Goal: Information Seeking & Learning: Learn about a topic

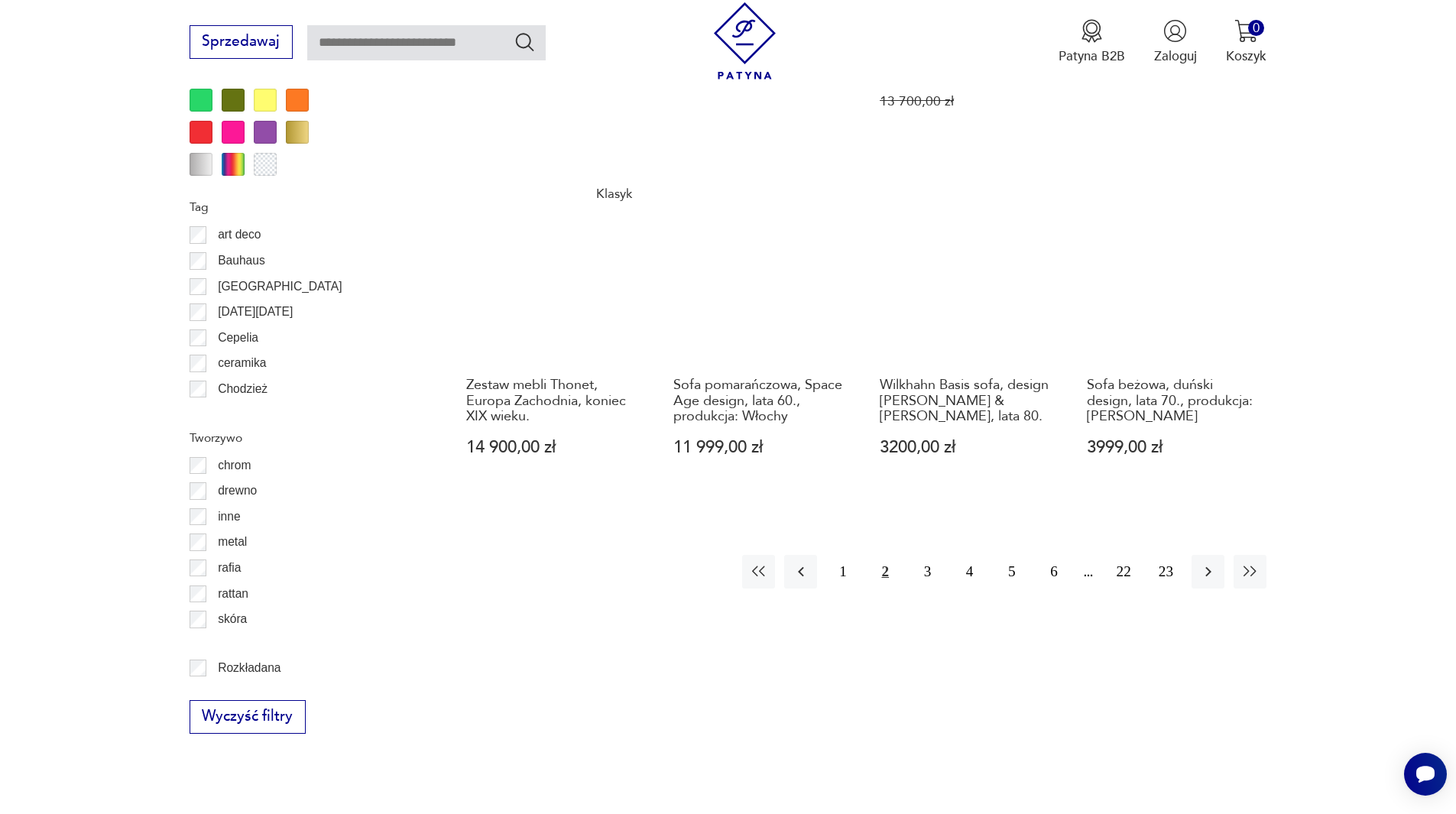
scroll to position [1805, 0]
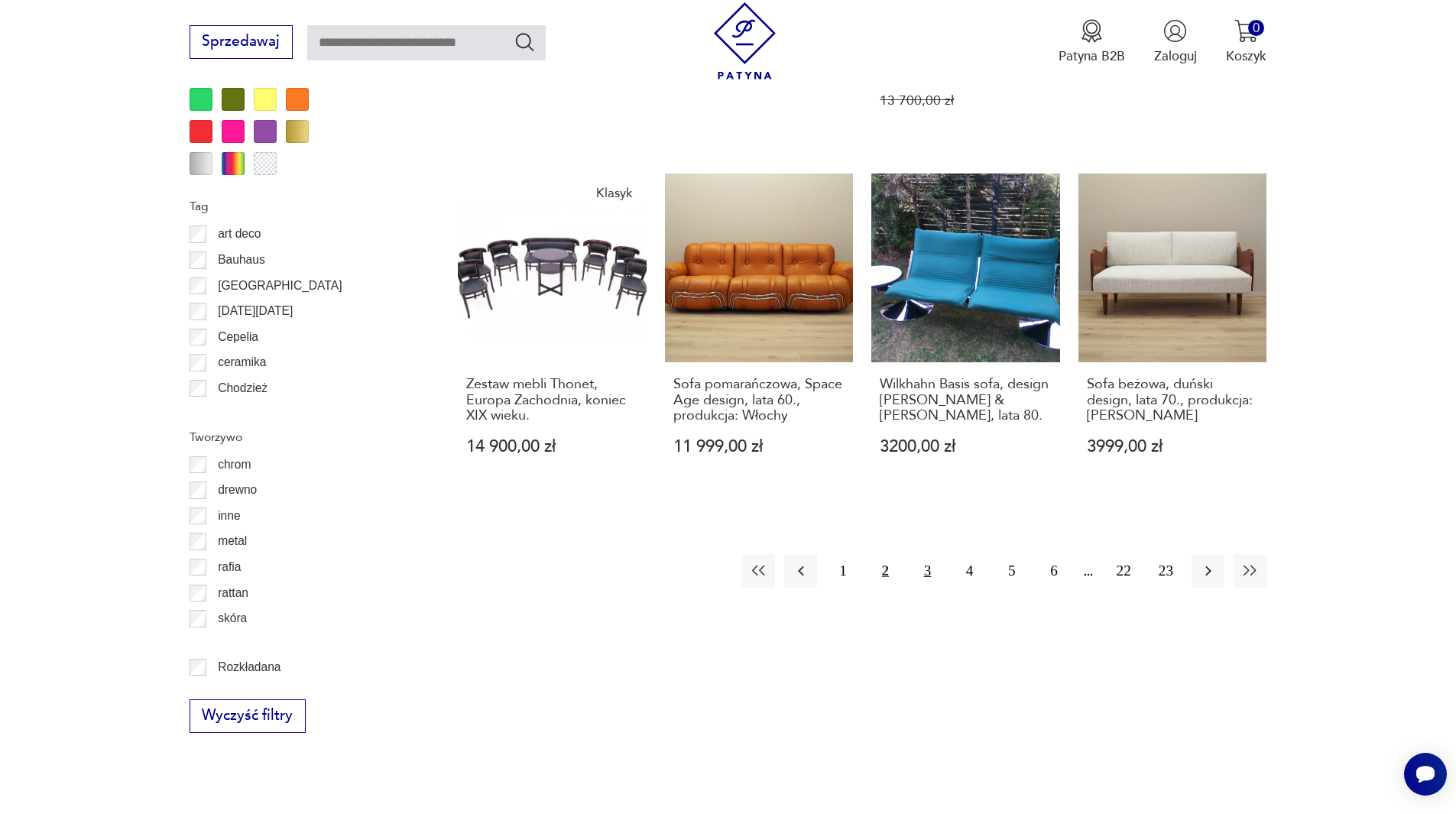
click at [921, 555] on button "3" at bounding box center [927, 571] width 33 height 33
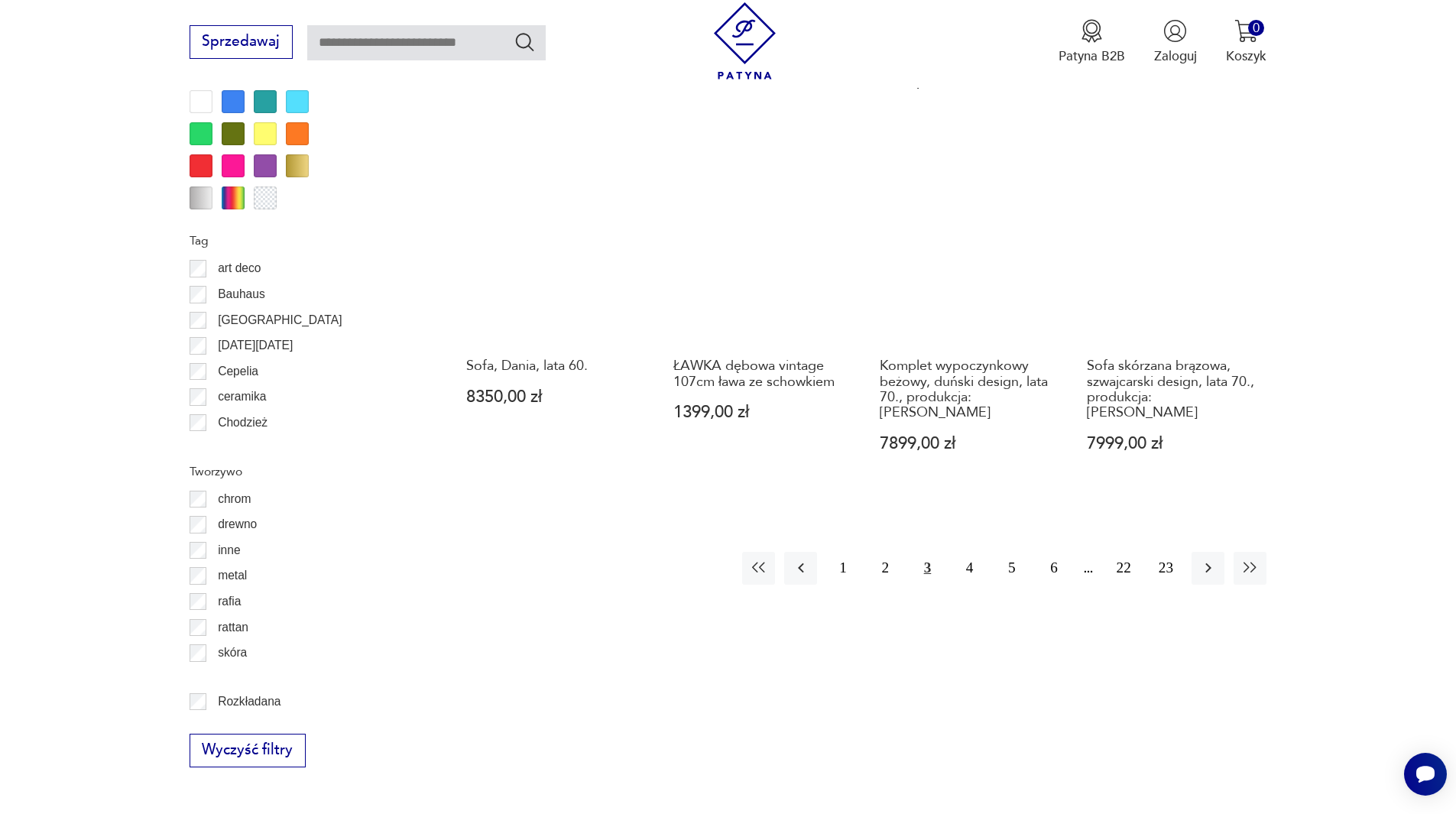
scroll to position [1778, 0]
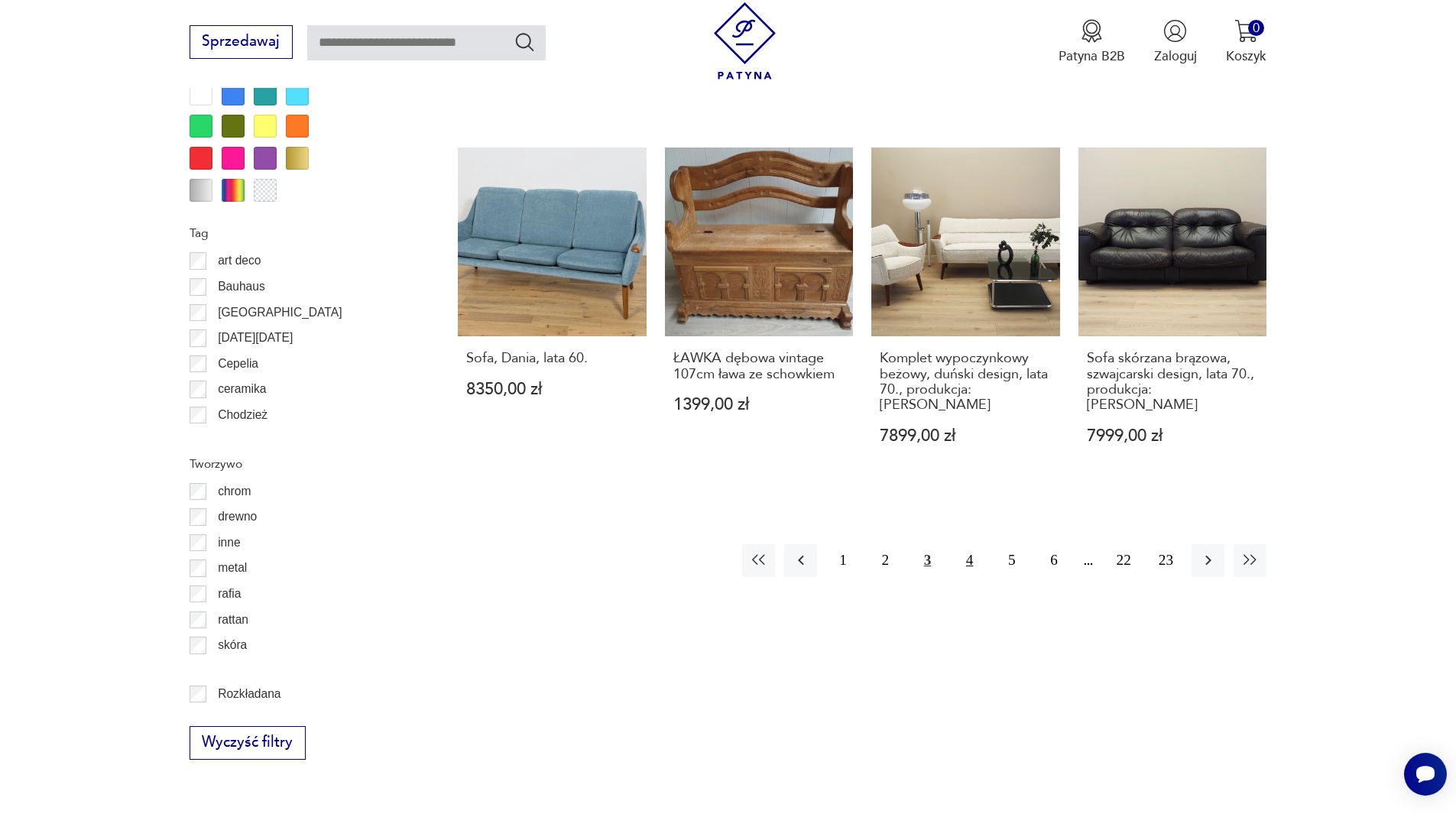
click at [966, 544] on button "4" at bounding box center [970, 561] width 33 height 33
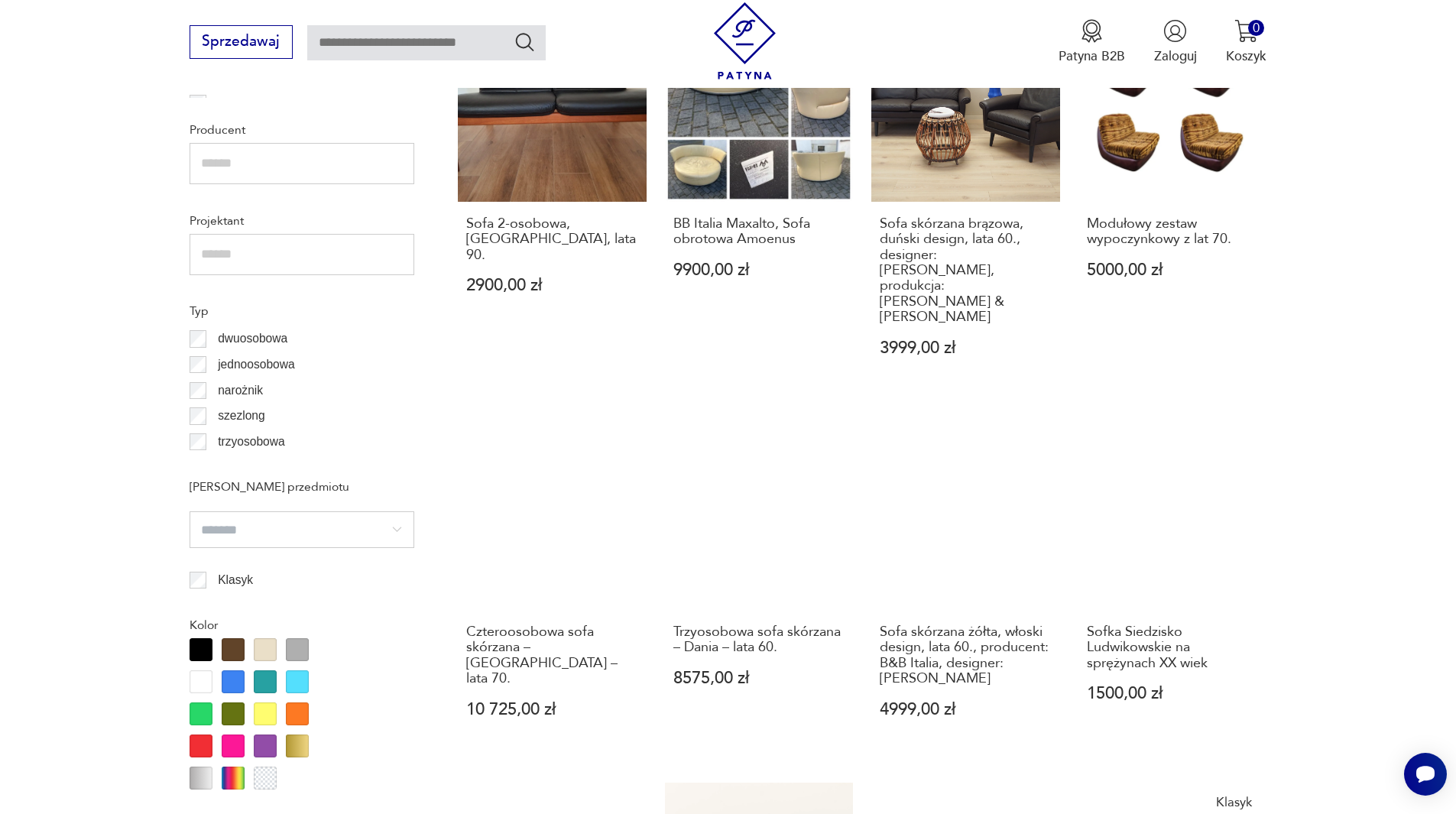
scroll to position [1196, 0]
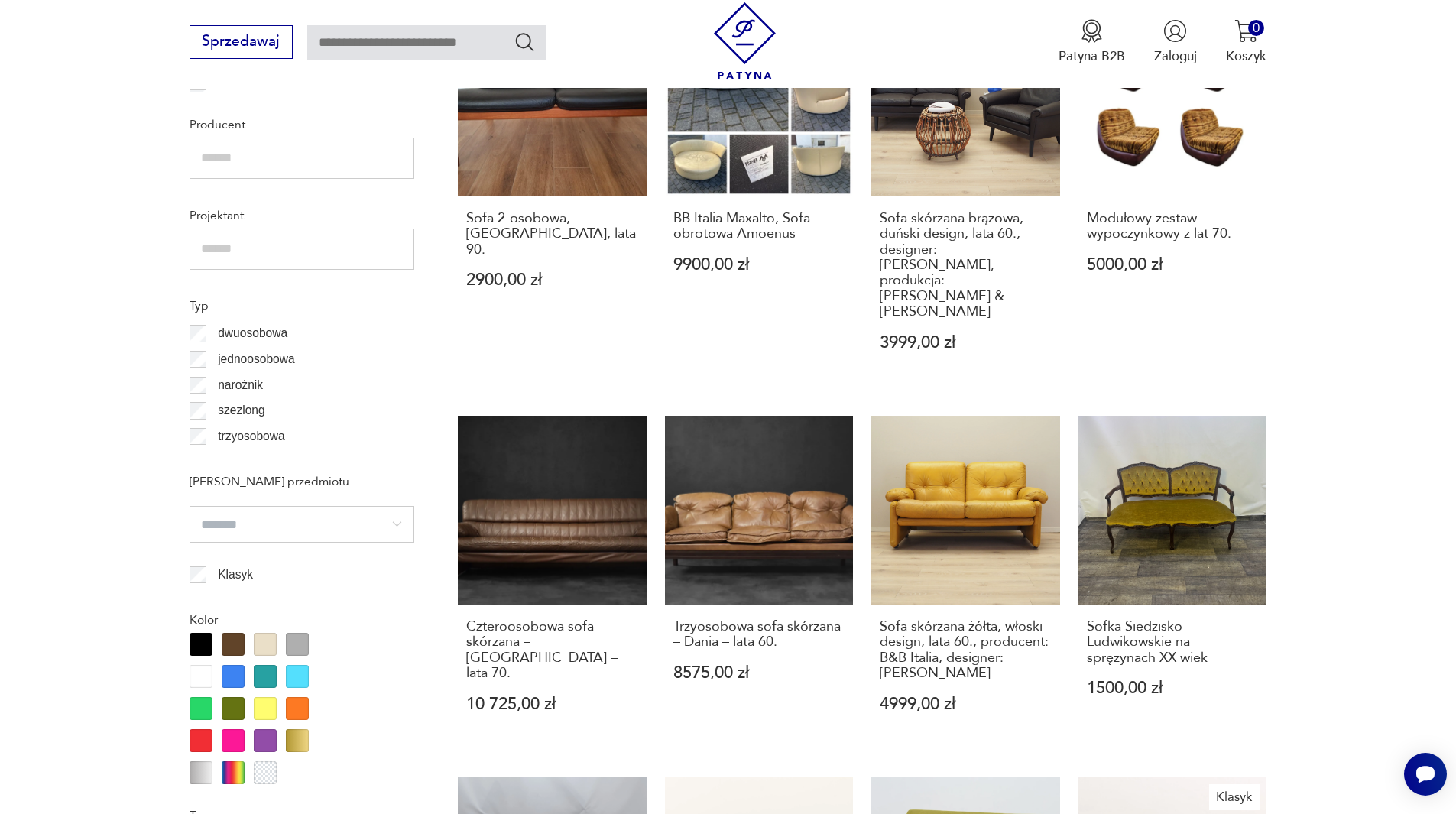
click at [230, 523] on input "search" at bounding box center [302, 524] width 225 height 37
type input "*******"
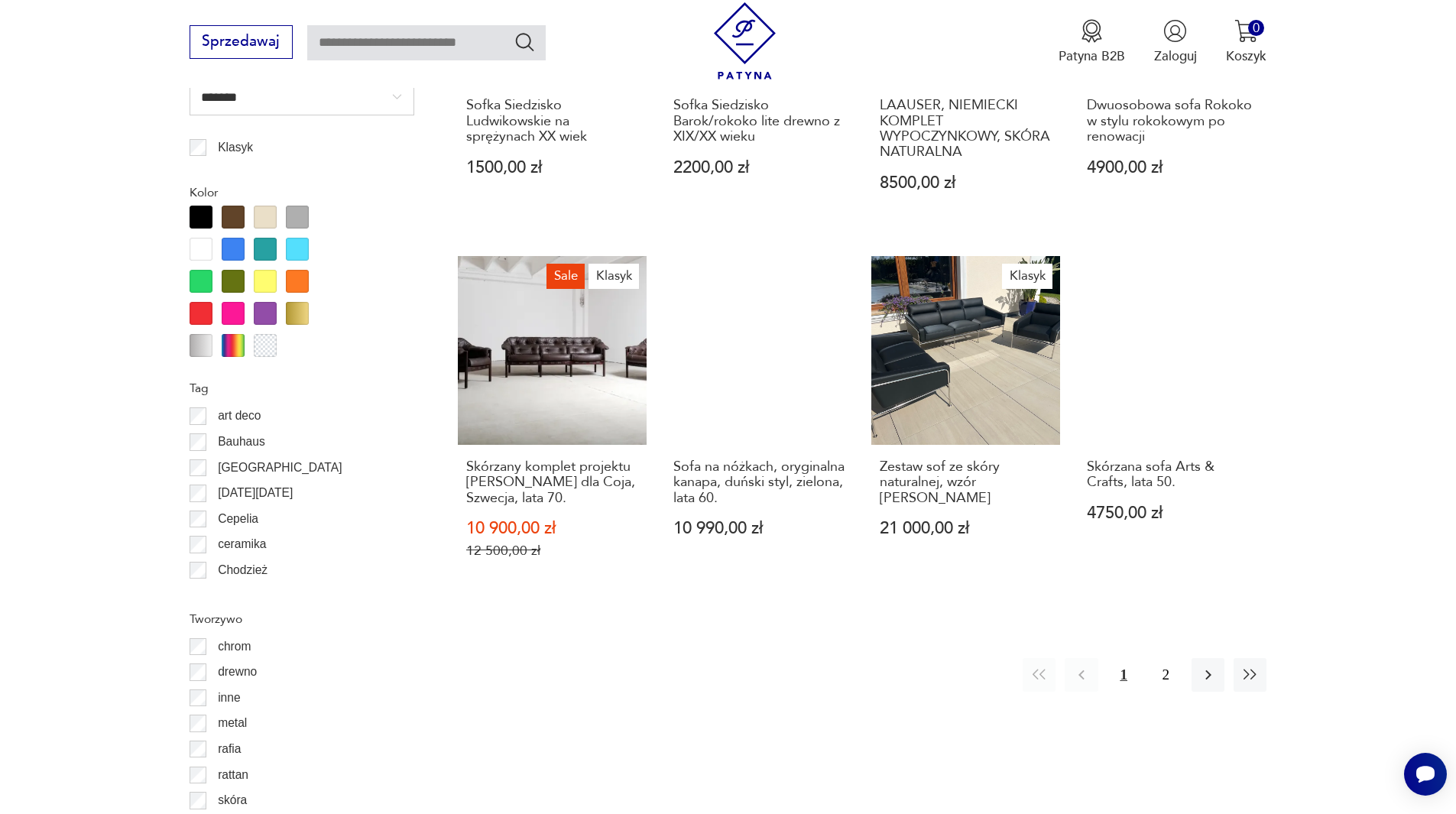
scroll to position [1624, 0]
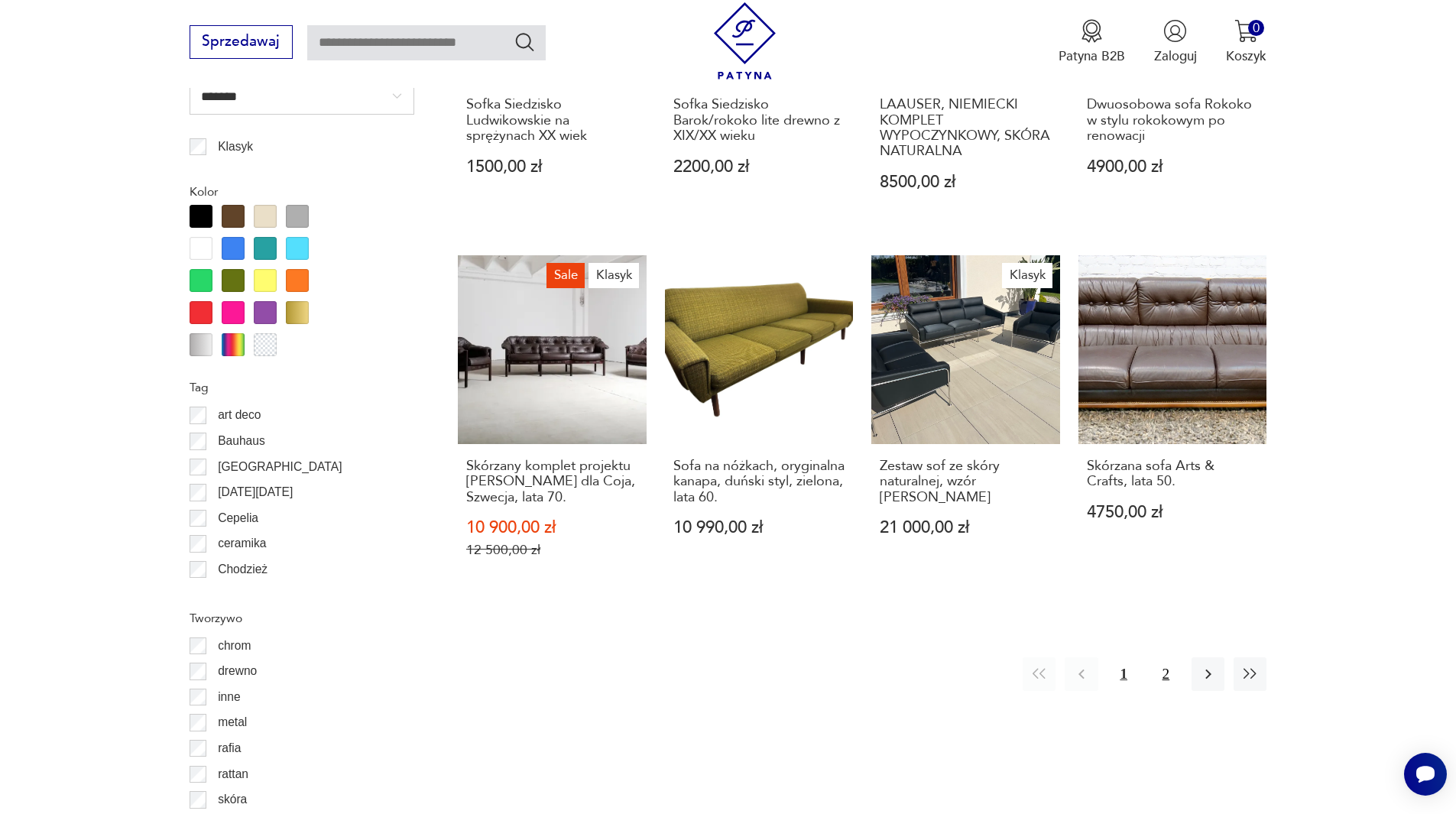
click at [1166, 664] on button "2" at bounding box center [1166, 674] width 33 height 33
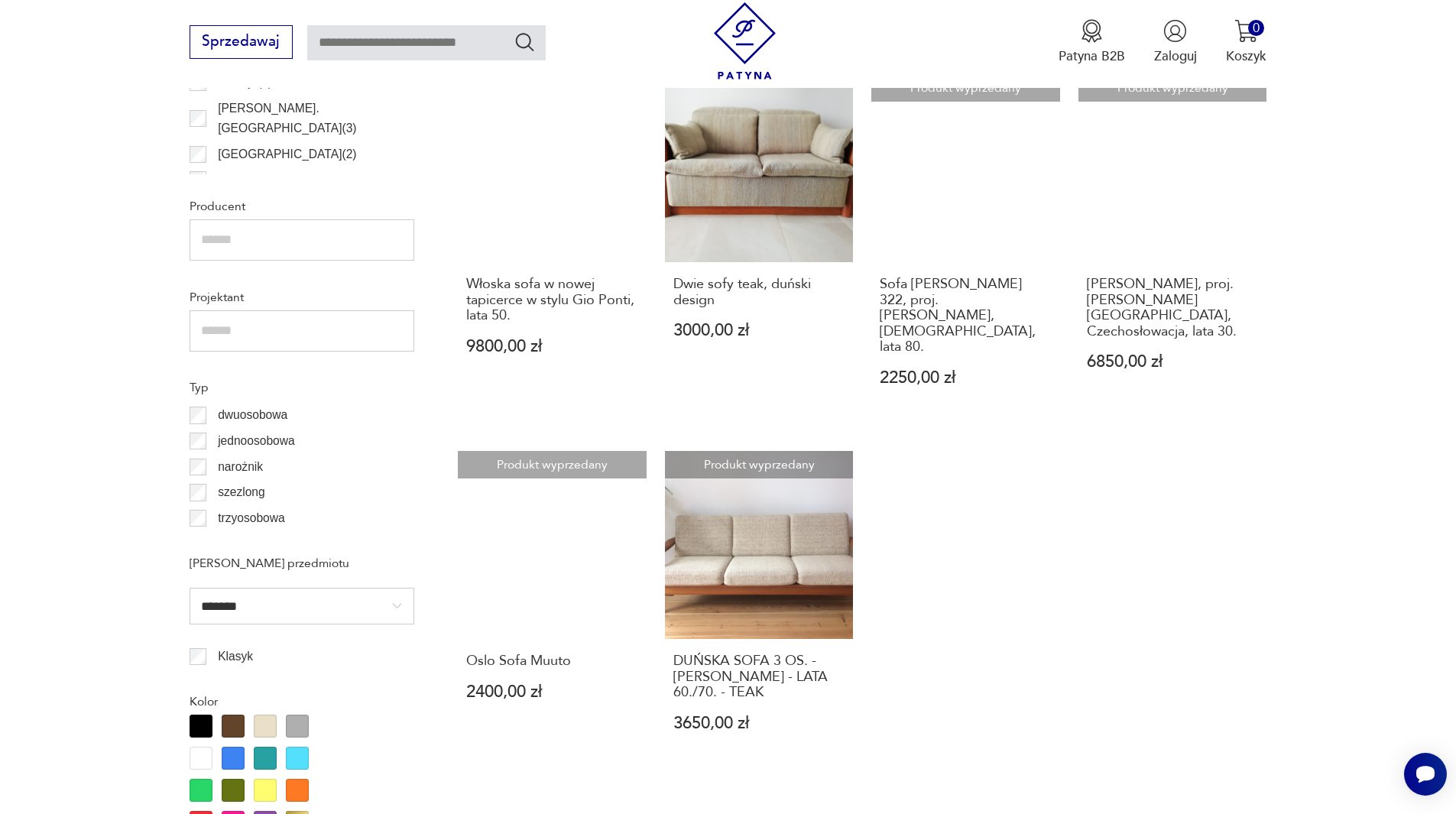
scroll to position [1115, 0]
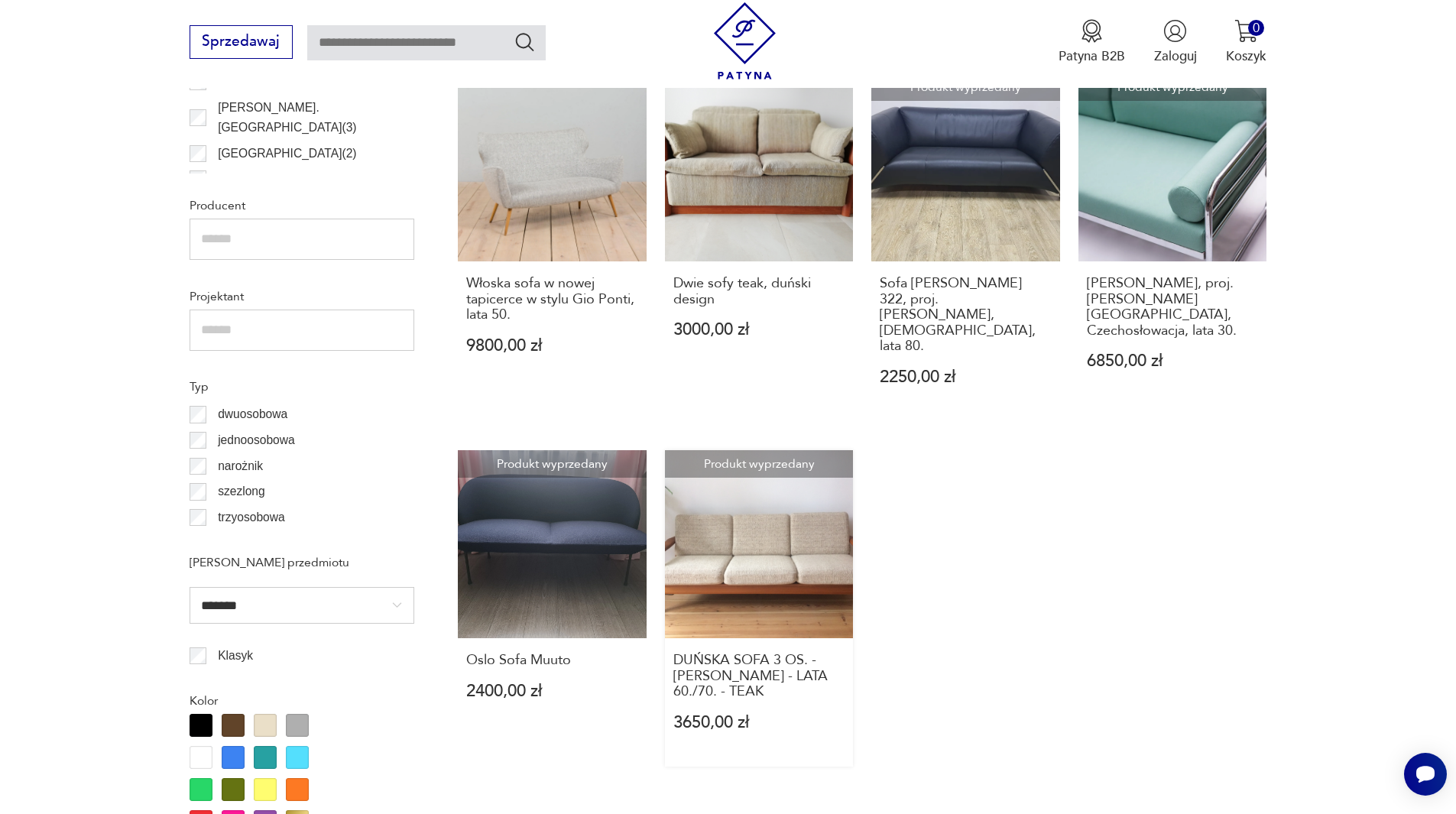
click at [777, 516] on link "Produkt wyprzedany DUŃSKA SOFA 3 OS. - [PERSON_NAME] - LATA 60./70. - TEAK 3650…" at bounding box center [759, 609] width 189 height 317
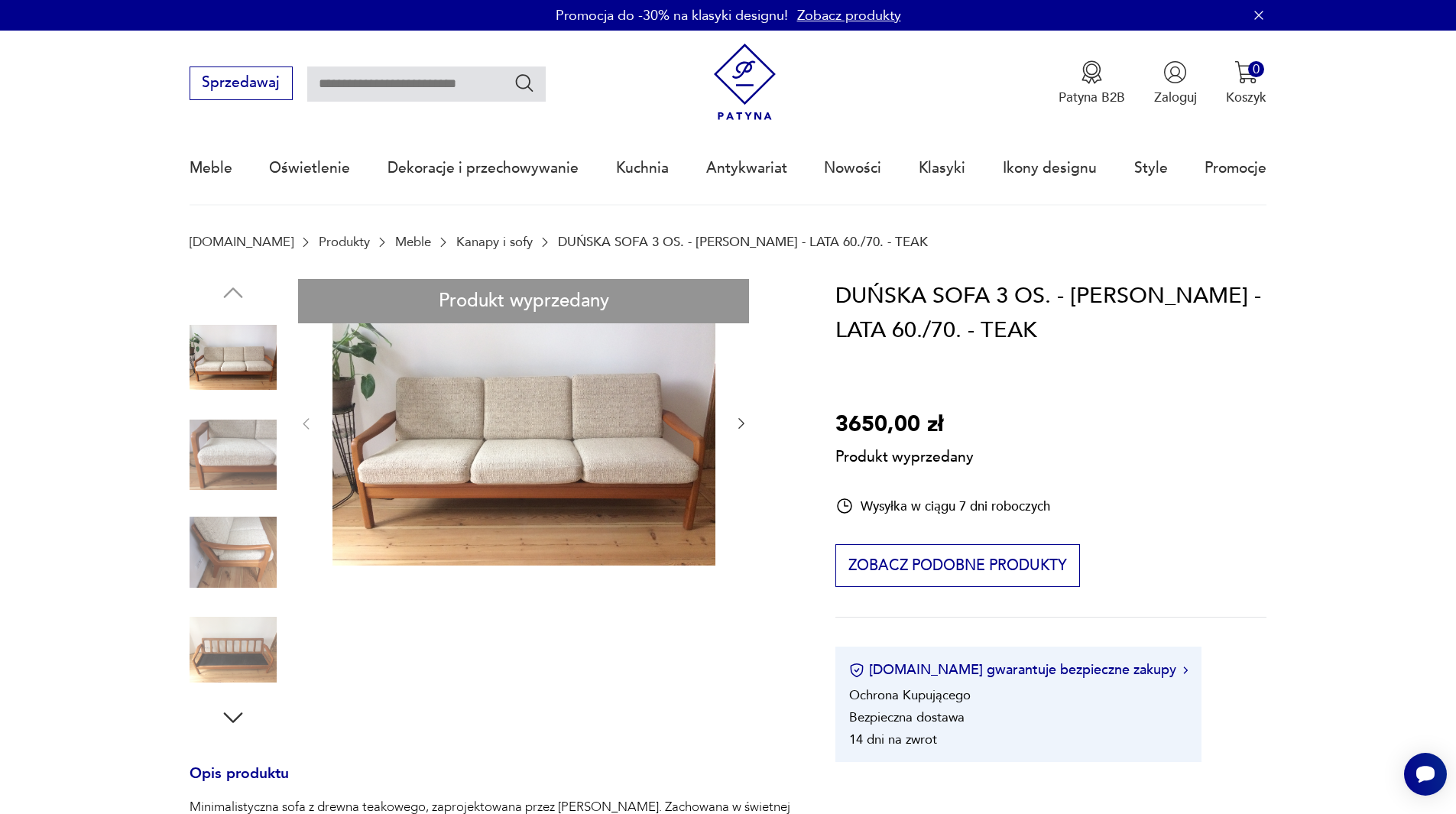
click at [237, 542] on div "Produkt wyprzedany Opis produktu Minimalistyczna sofa z drewna teakowego, zapro…" at bounding box center [490, 823] width 602 height 1088
click at [229, 721] on div "Produkt wyprzedany Opis produktu Minimalistyczna sofa z drewna teakowego, zapro…" at bounding box center [490, 823] width 602 height 1088
click at [742, 425] on div "Produkt wyprzedany Opis produktu Minimalistyczna sofa z drewna teakowego, zapro…" at bounding box center [490, 823] width 602 height 1088
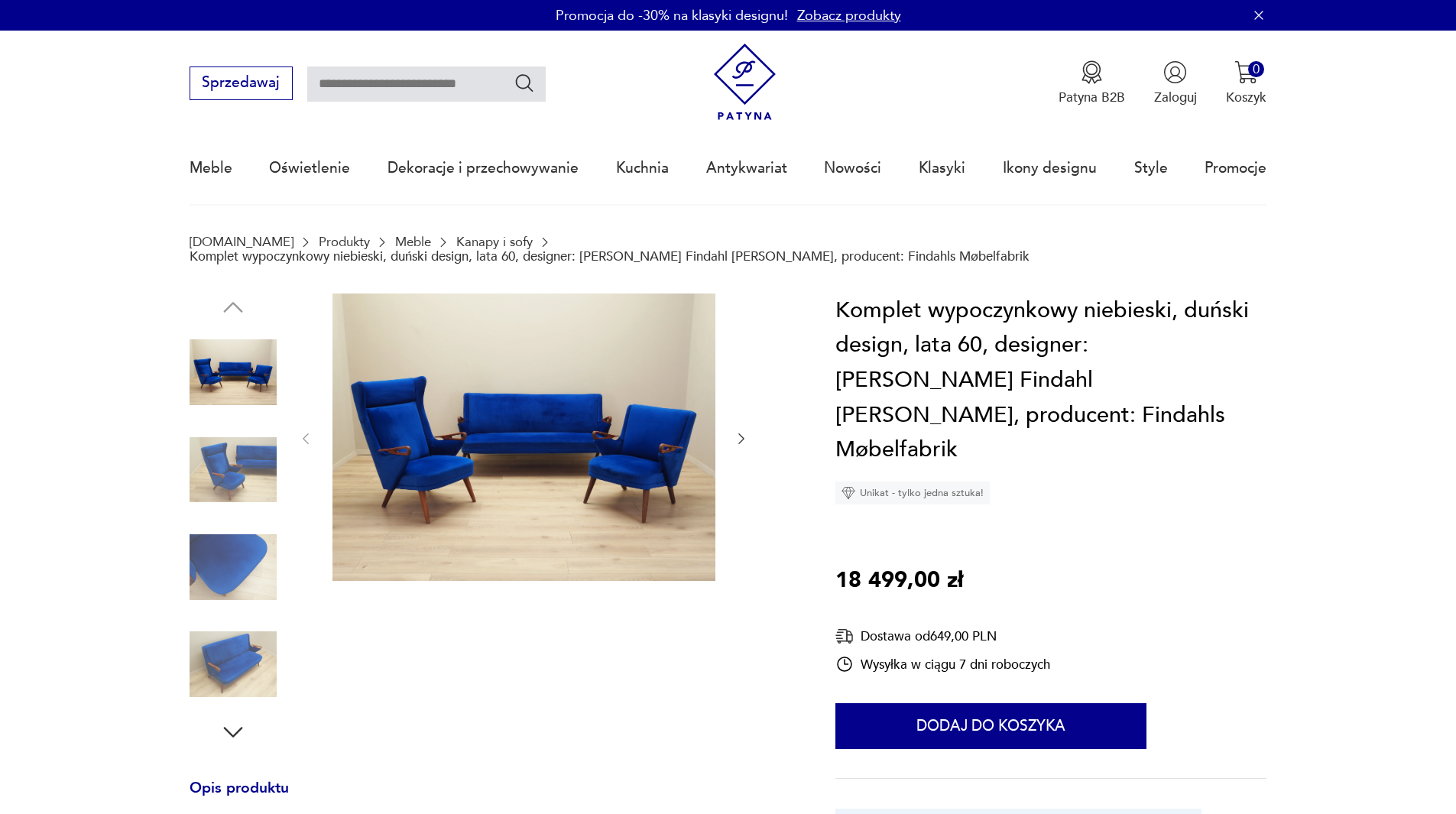
click at [741, 431] on icon "button" at bounding box center [742, 439] width 16 height 16
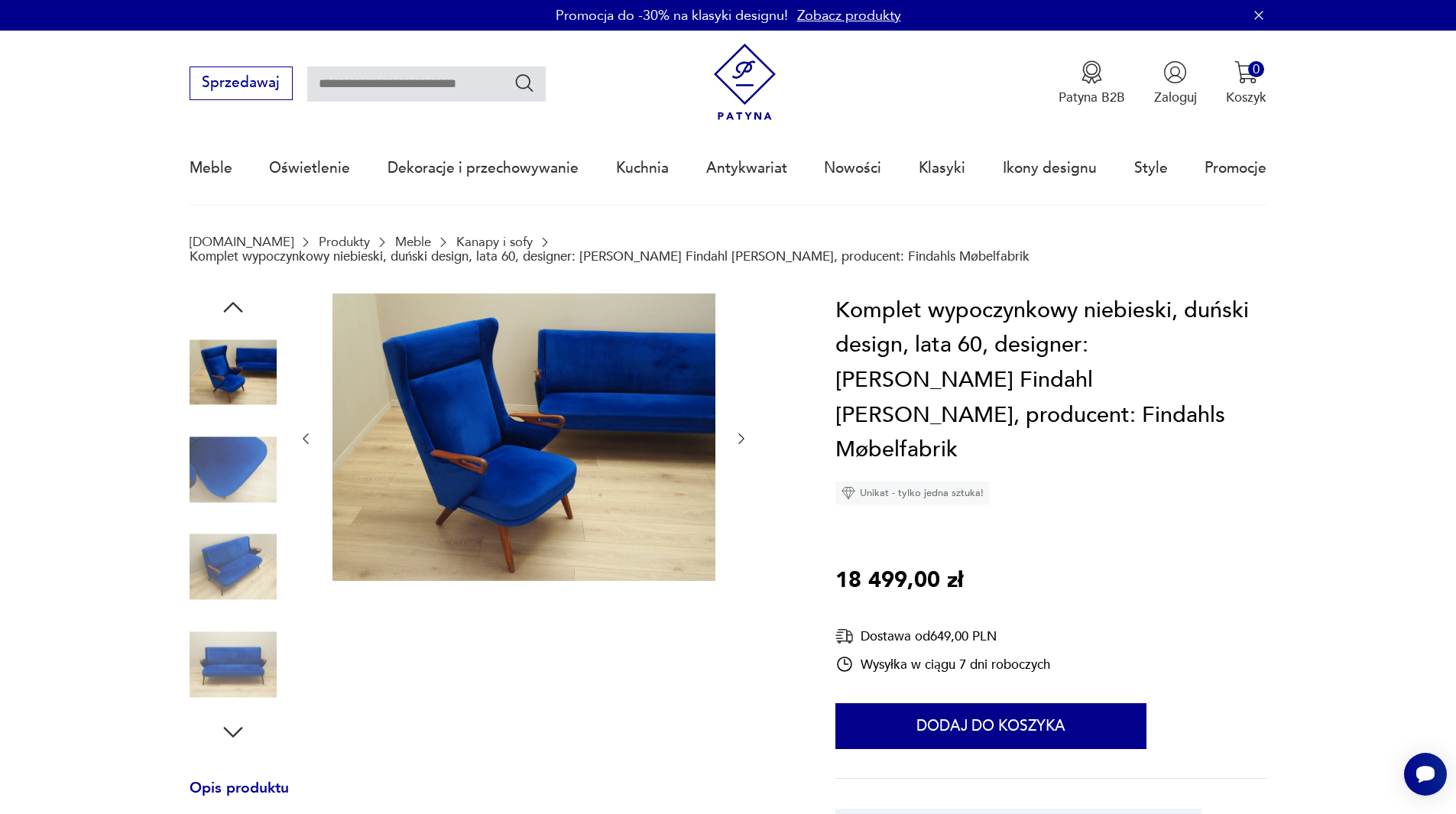
click at [741, 431] on icon "button" at bounding box center [742, 439] width 16 height 16
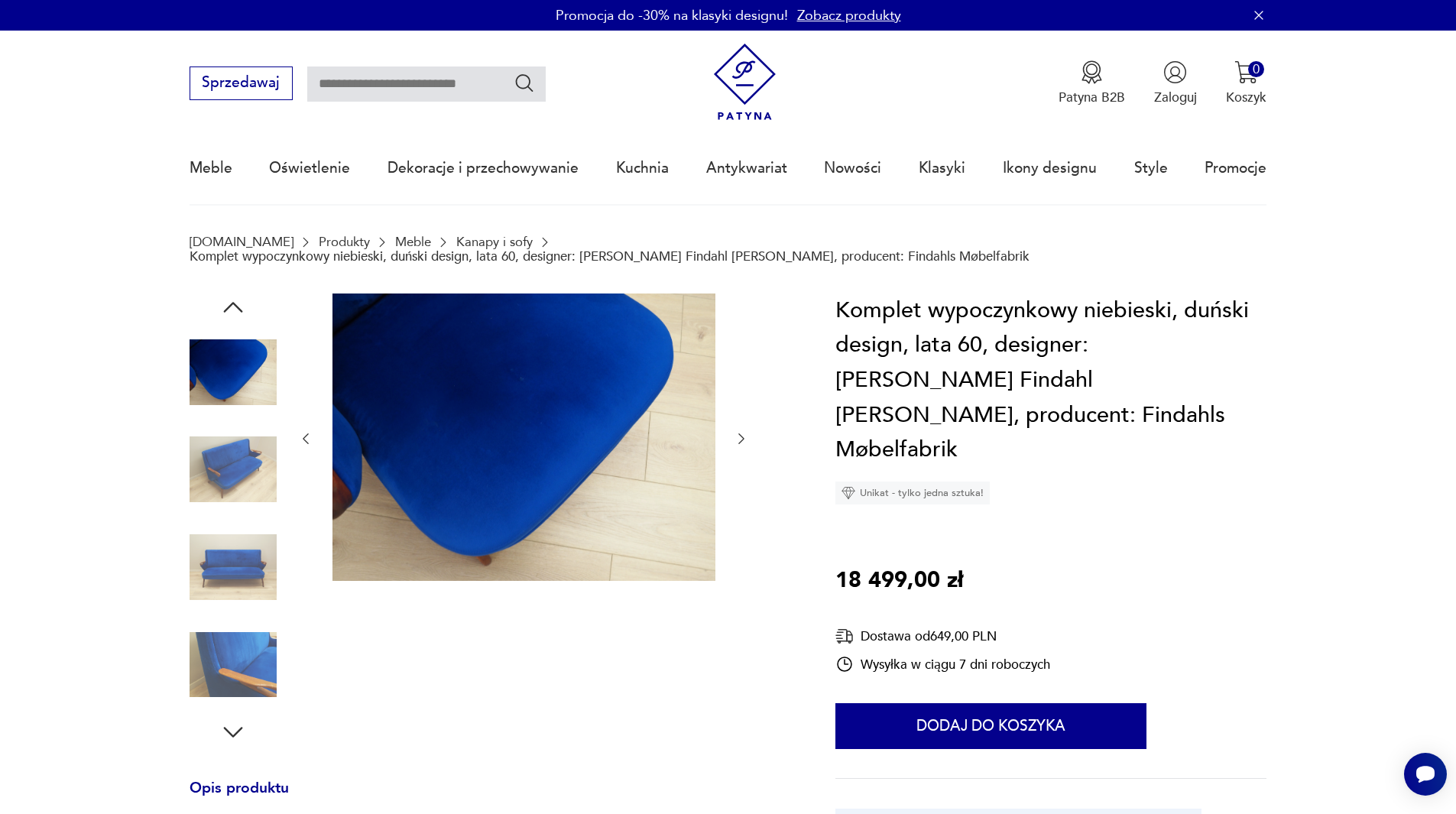
click at [741, 431] on icon "button" at bounding box center [742, 439] width 16 height 16
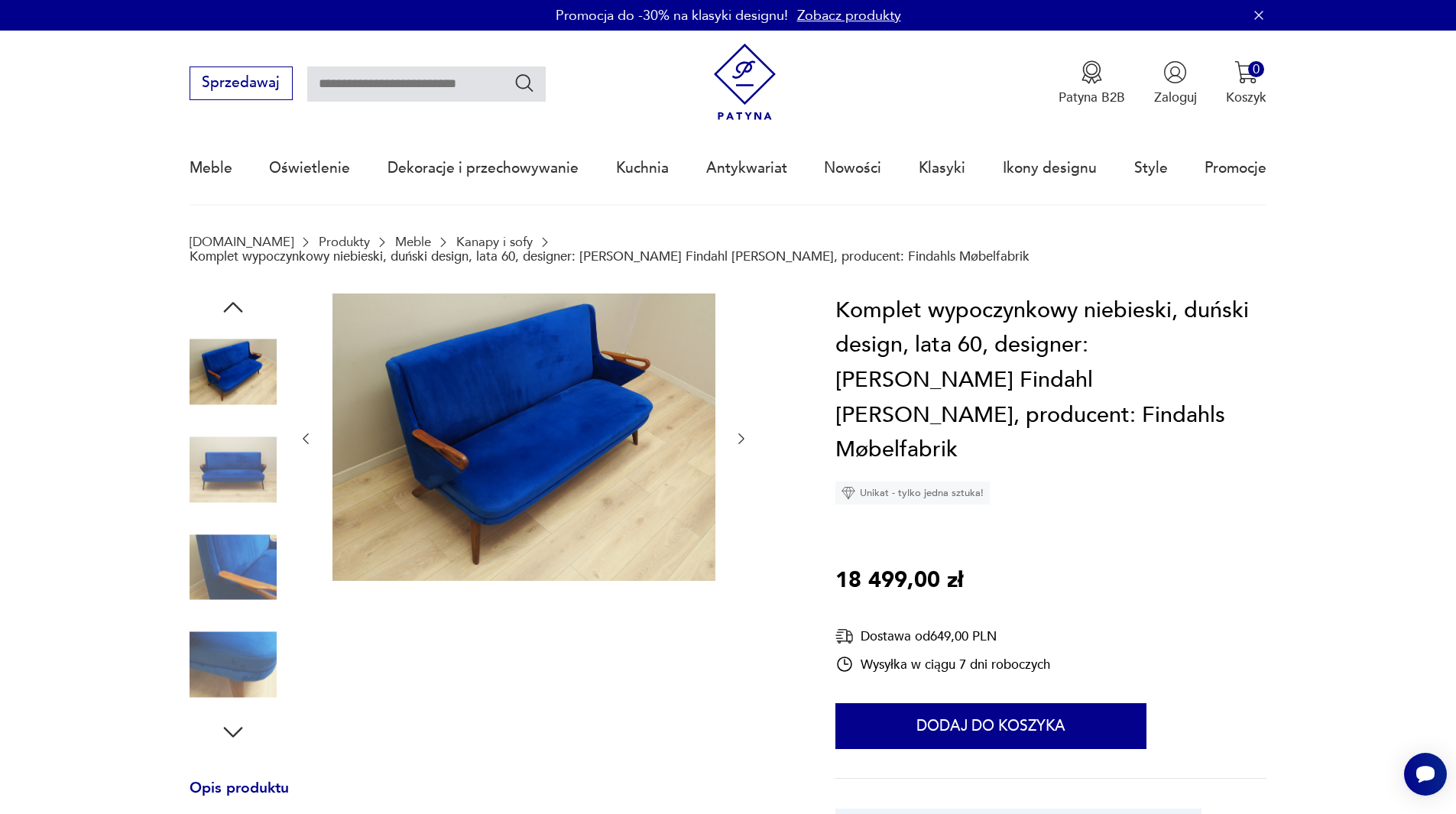
click at [741, 431] on icon "button" at bounding box center [742, 439] width 16 height 16
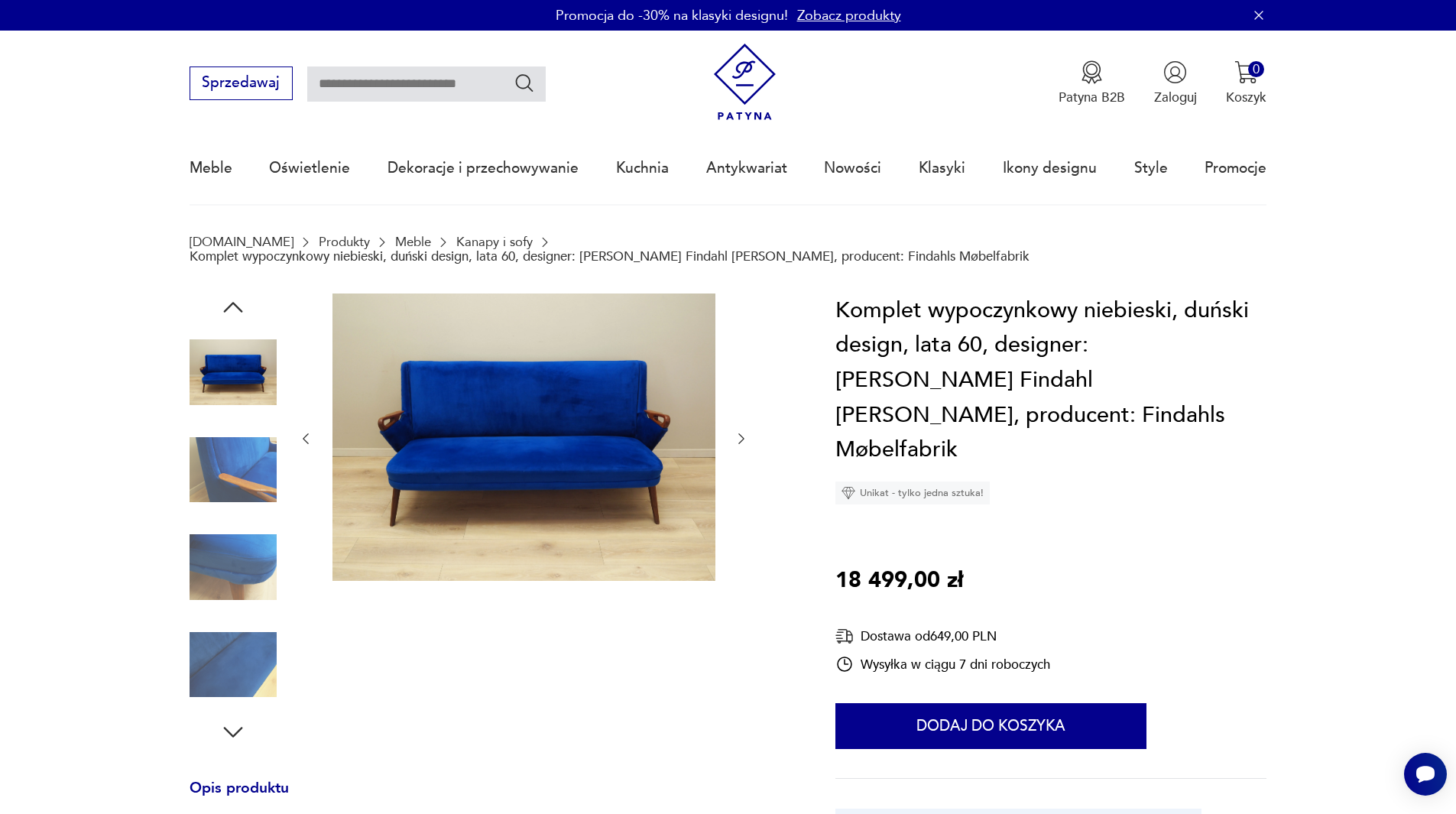
click at [741, 431] on icon "button" at bounding box center [742, 439] width 16 height 16
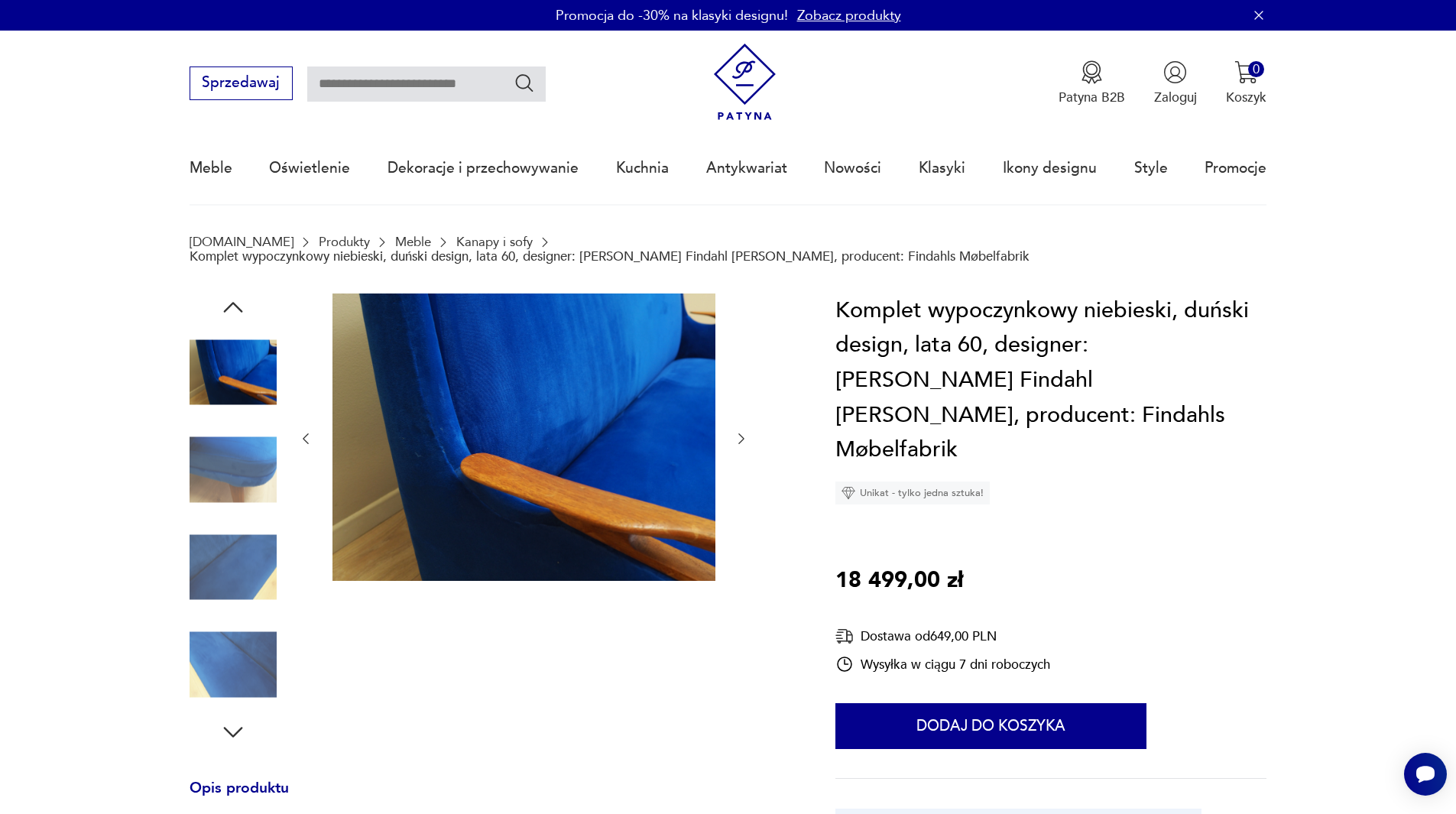
click at [741, 431] on icon "button" at bounding box center [742, 439] width 16 height 16
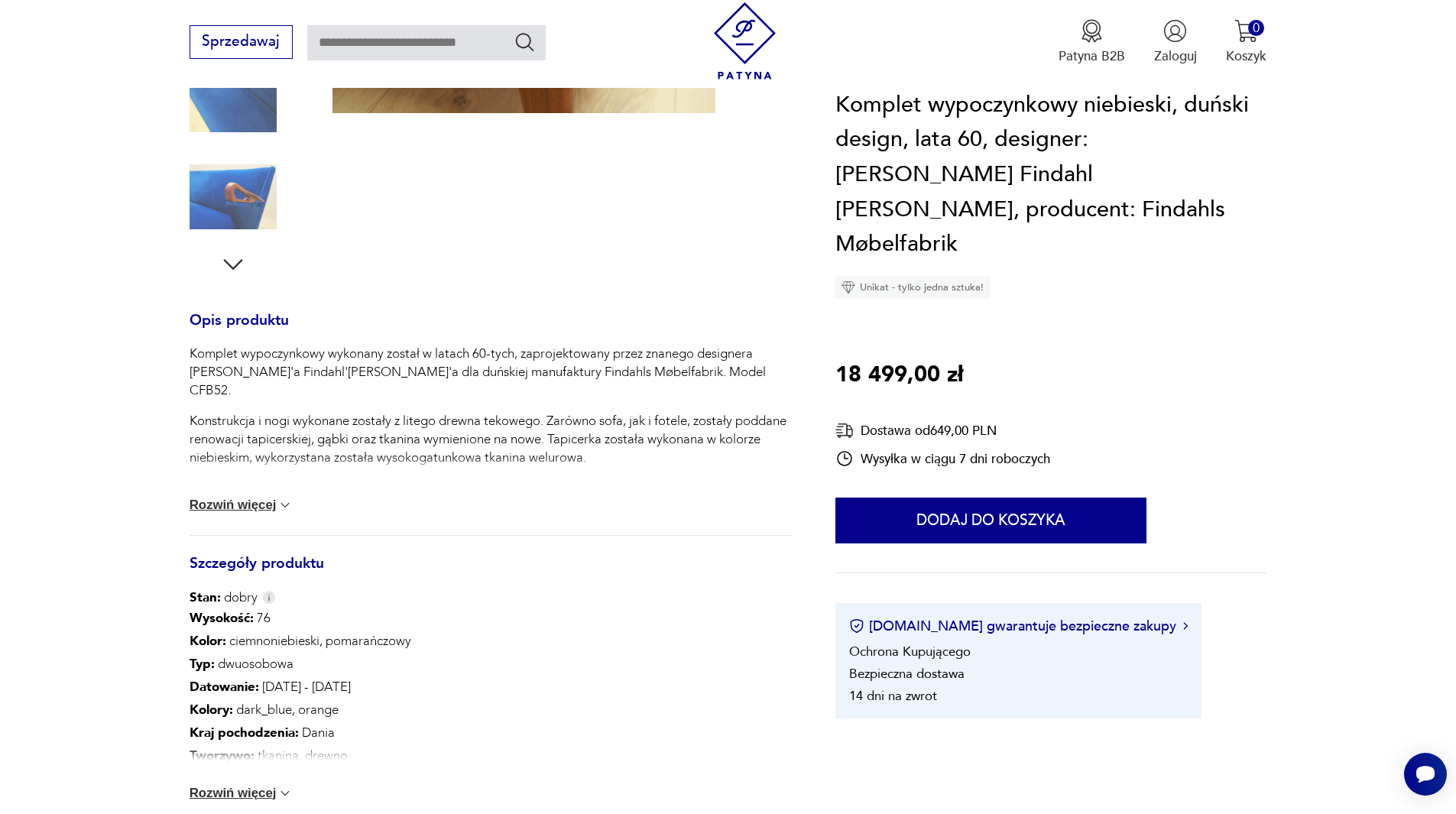
scroll to position [469, 0]
